Goal: Find specific page/section: Find specific page/section

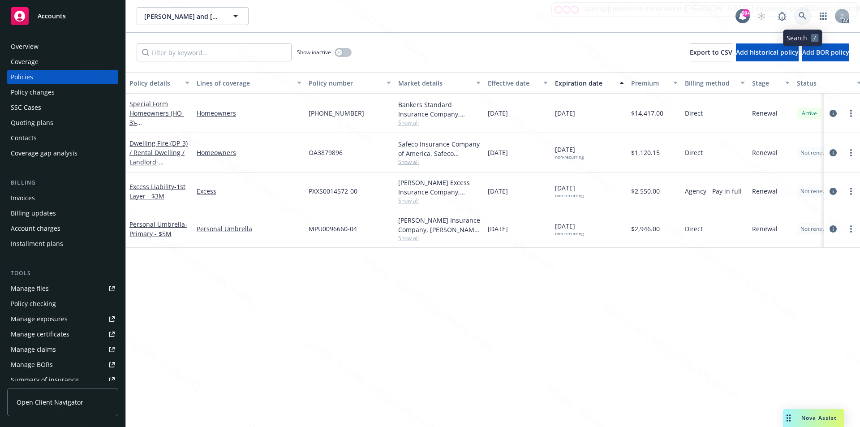
click at [416, 17] on icon at bounding box center [803, 16] width 8 height 8
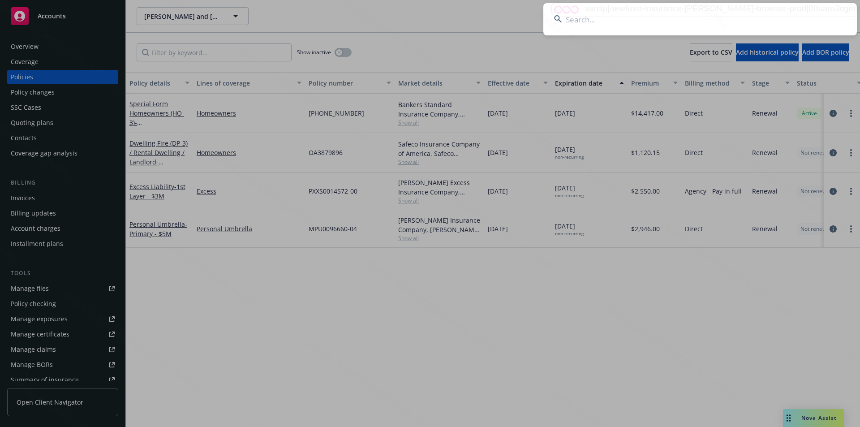
type input "[PERSON_NAME]"
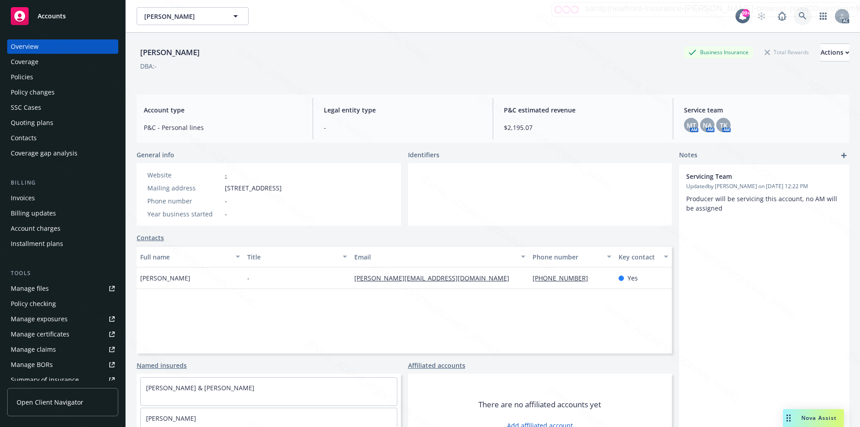
click at [416, 16] on icon at bounding box center [803, 16] width 8 height 8
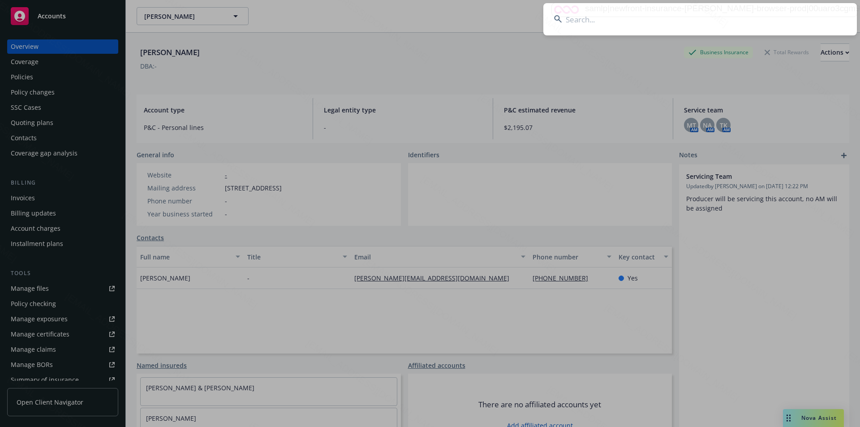
click at [416, 24] on input at bounding box center [700, 19] width 314 height 32
type input "Matsuda"
